Goal: Information Seeking & Learning: Learn about a topic

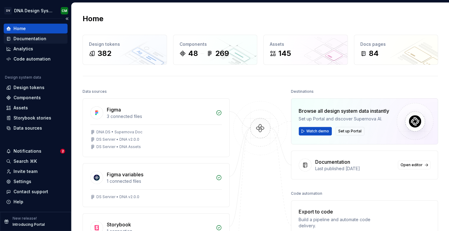
click at [24, 42] on div "Documentation" at bounding box center [36, 39] width 64 height 10
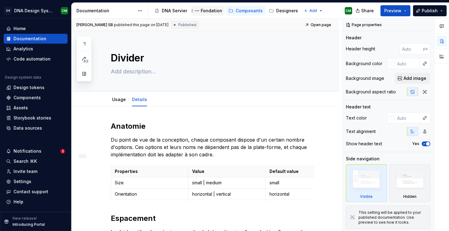
click at [201, 8] on div "Fondation" at bounding box center [211, 11] width 21 height 6
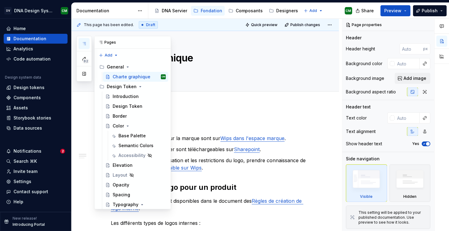
click at [83, 46] on icon "button" at bounding box center [84, 43] width 5 height 5
click at [193, 7] on button "Page tree" at bounding box center [196, 10] width 7 height 7
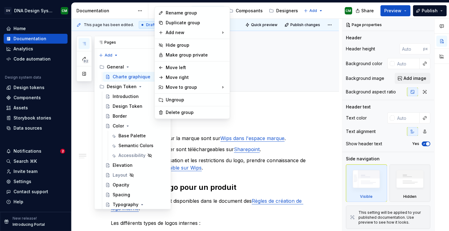
click at [172, 2] on html "DV DNA Design System CM Home Documentation Analytics Code automation Design sys…" at bounding box center [224, 115] width 449 height 231
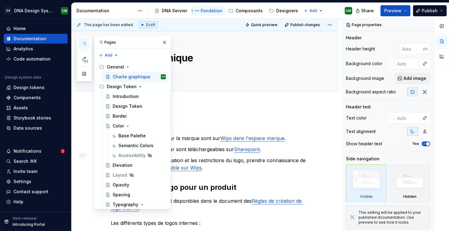
click at [201, 8] on div "Fondation" at bounding box center [211, 11] width 21 height 6
click at [236, 10] on div "Composants" at bounding box center [249, 11] width 27 height 6
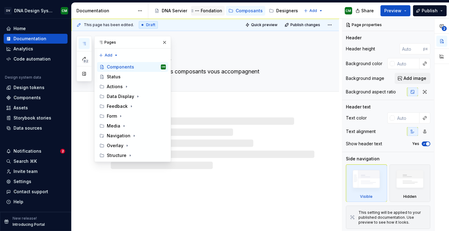
click at [201, 8] on div "Fondation" at bounding box center [211, 11] width 21 height 6
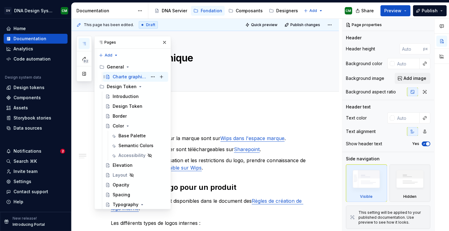
scroll to position [87, 0]
click at [118, 123] on div "Color" at bounding box center [118, 126] width 11 height 6
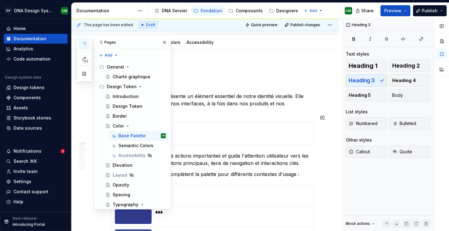
scroll to position [63, 0]
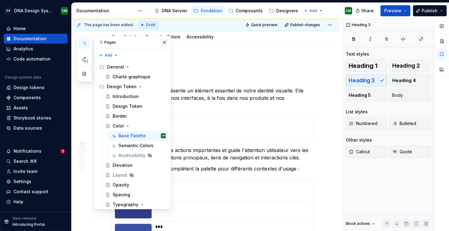
click at [162, 44] on button "button" at bounding box center [164, 42] width 9 height 9
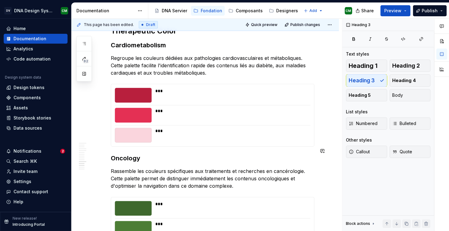
scroll to position [1419, 0]
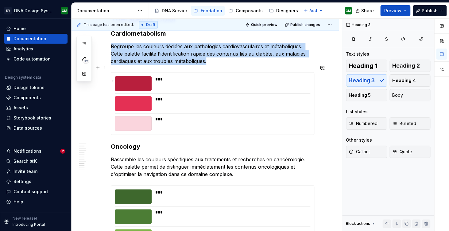
click at [133, 77] on div at bounding box center [133, 83] width 37 height 15
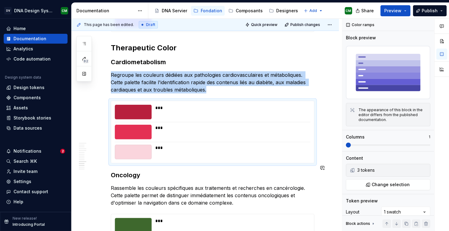
scroll to position [1387, 0]
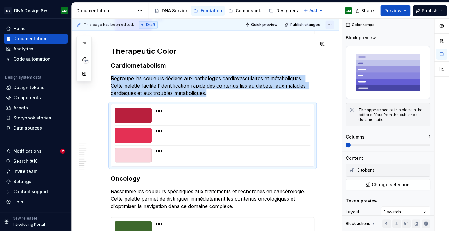
click at [335, 26] on html "DV DNA Design System CM Home Documentation Analytics Code automation Design sys…" at bounding box center [224, 115] width 449 height 231
click at [308, 70] on html "DV DNA Design System CM Home Documentation Analytics Code automation Design sys…" at bounding box center [224, 115] width 449 height 231
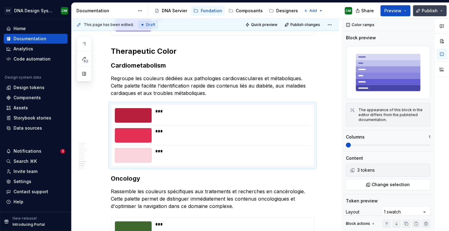
click at [441, 10] on button "Publish" at bounding box center [430, 10] width 34 height 11
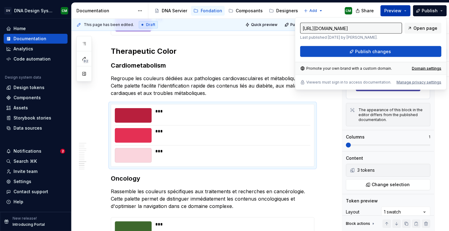
click at [408, 10] on button "Preview" at bounding box center [395, 10] width 30 height 11
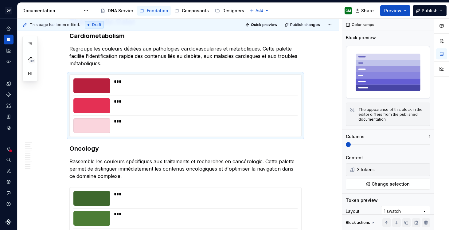
click at [319, 17] on div "Accessibility guide for tree Page tree. Navigate the tree with the arrow keys. …" at bounding box center [225, 11] width 262 height 16
click at [405, 7] on button "Preview" at bounding box center [395, 10] width 30 height 11
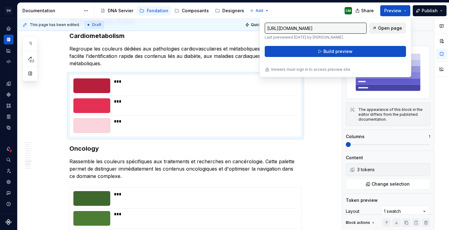
click at [383, 29] on span "Open page" at bounding box center [390, 28] width 24 height 6
type textarea "*"
